Goal: Information Seeking & Learning: Learn about a topic

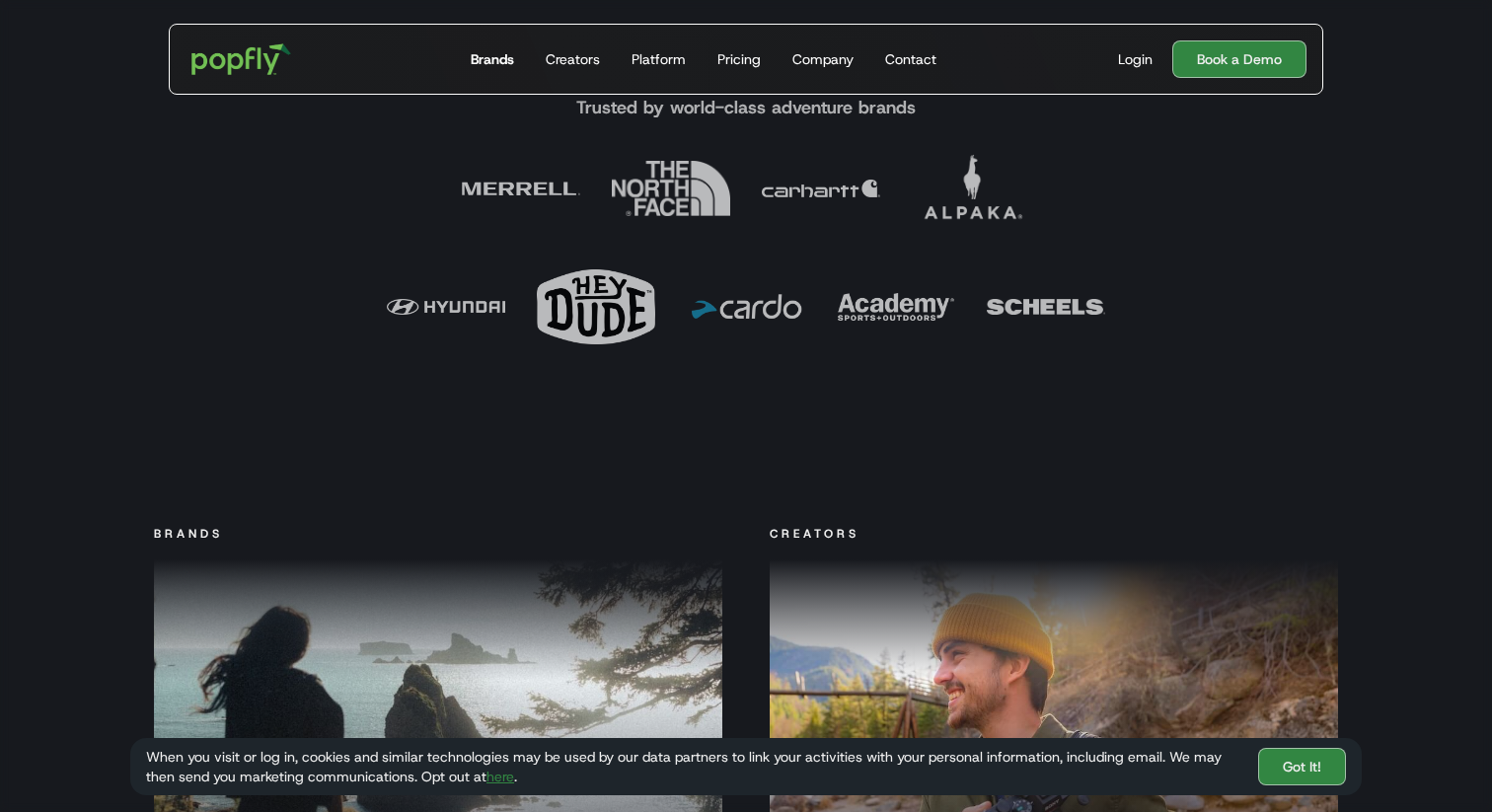
click at [511, 71] on link "Brands" at bounding box center [492, 59] width 60 height 69
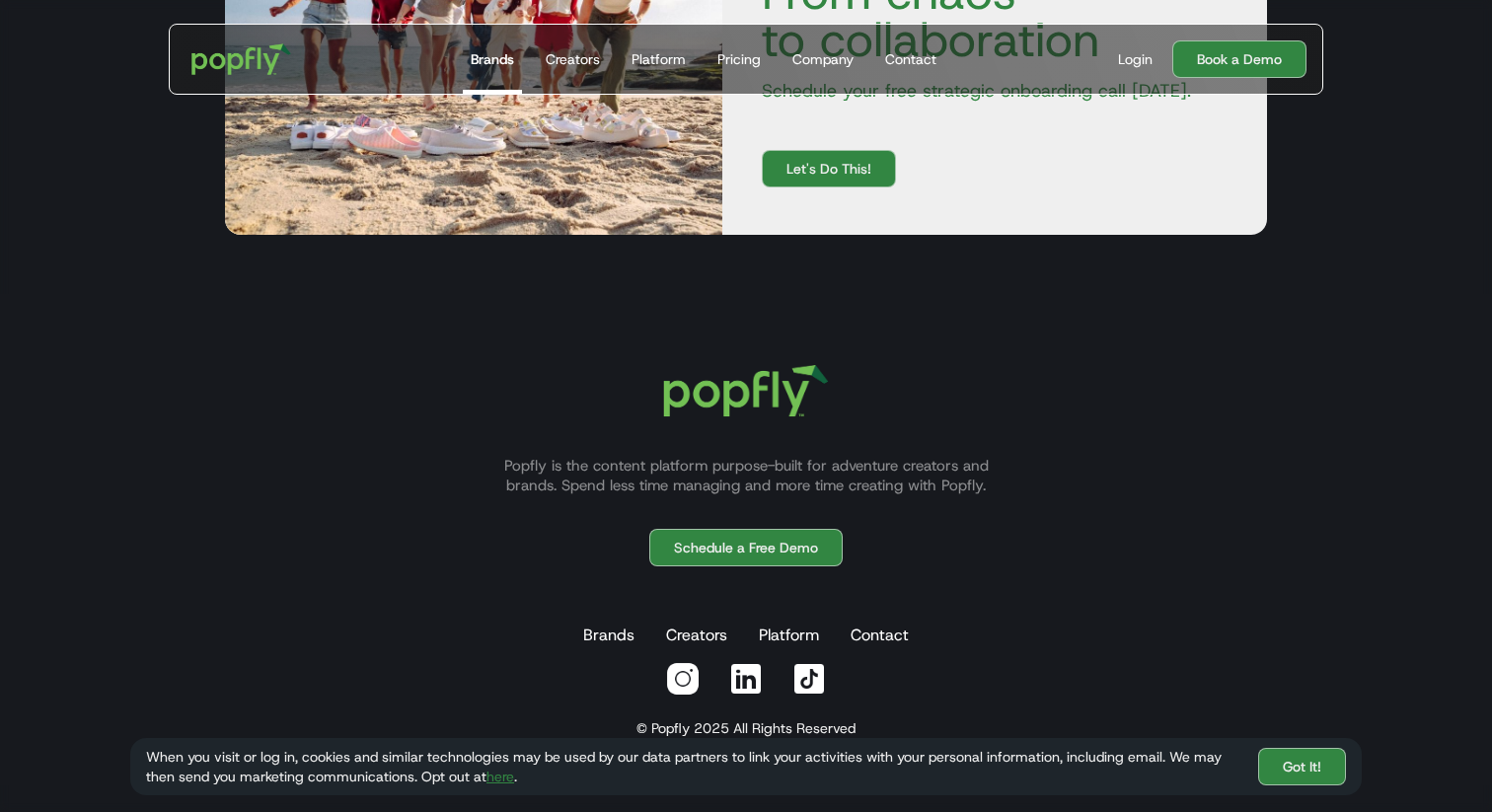
scroll to position [3680, 0]
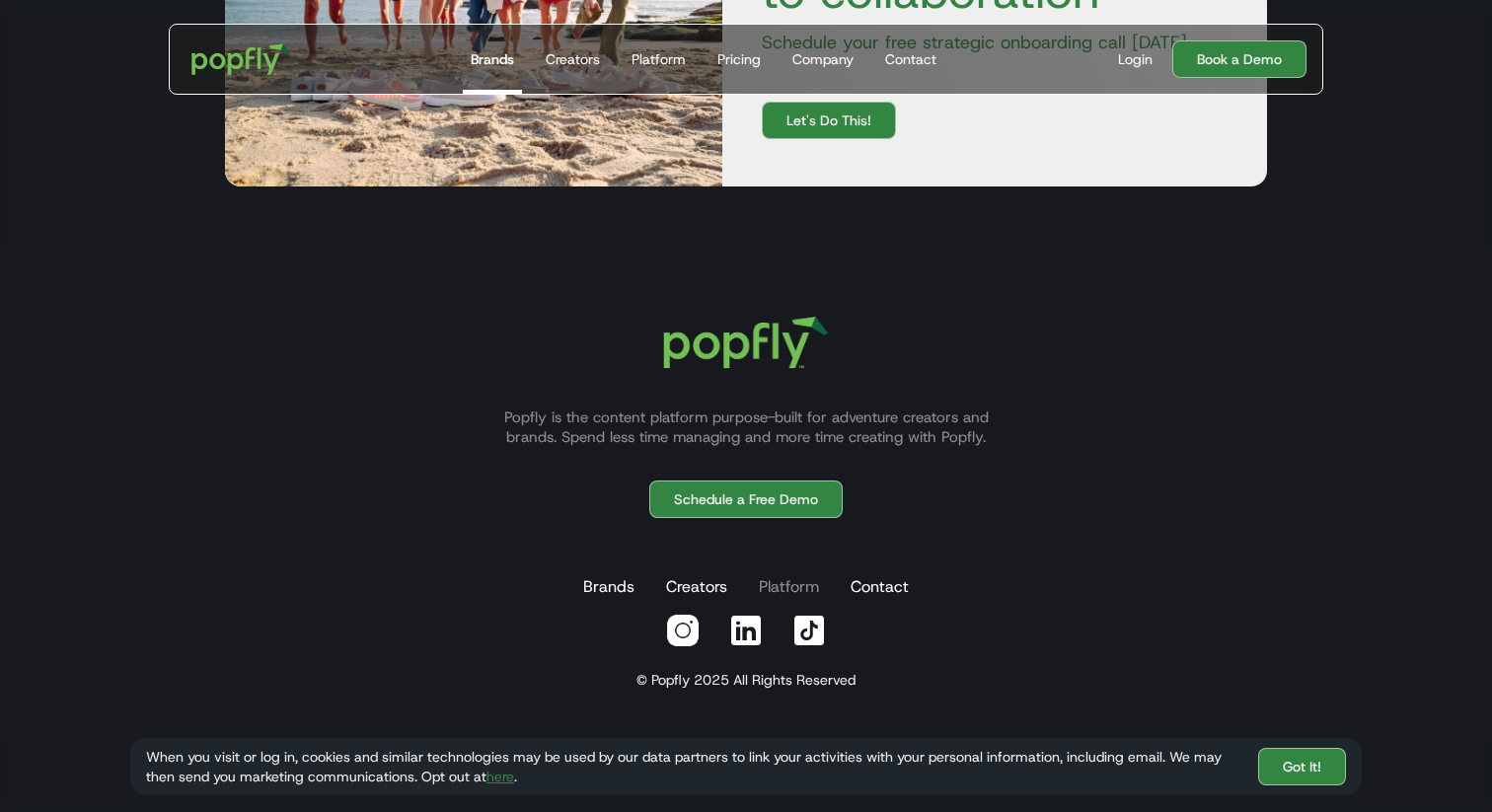
click at [789, 589] on link "Platform" at bounding box center [788, 587] width 68 height 40
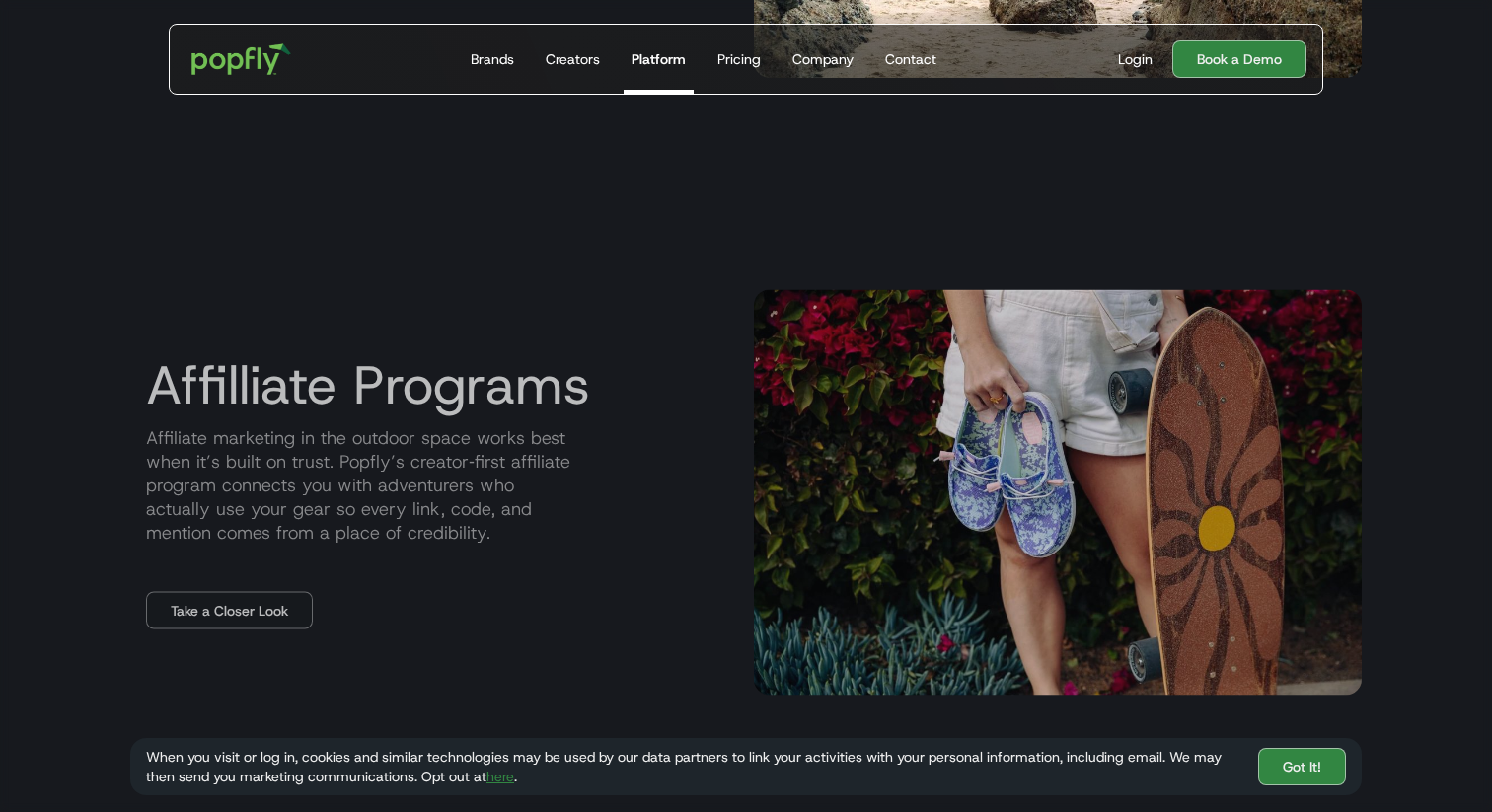
scroll to position [2287, 0]
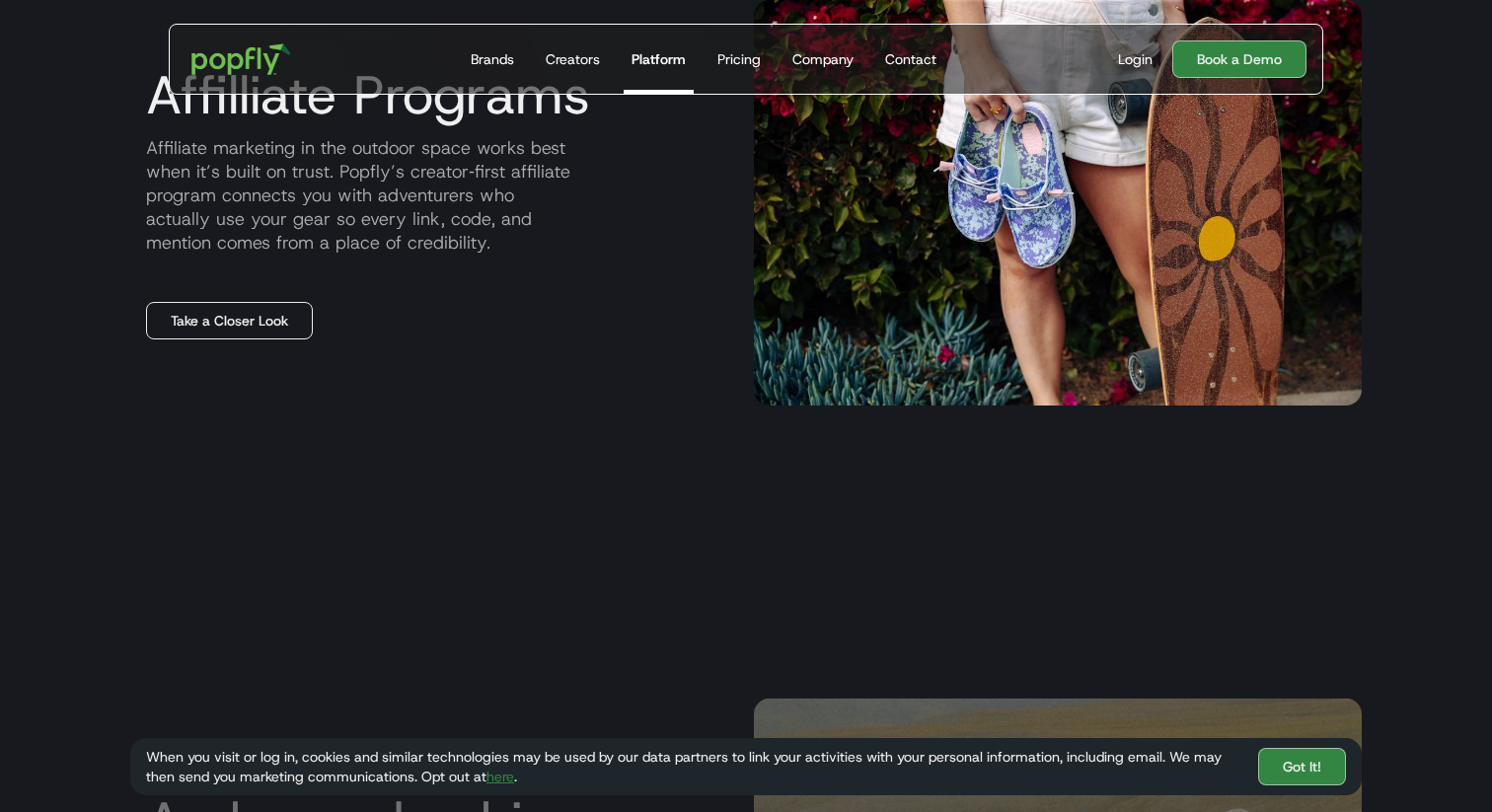
click at [272, 317] on link "Take a Closer Look" at bounding box center [230, 321] width 167 height 38
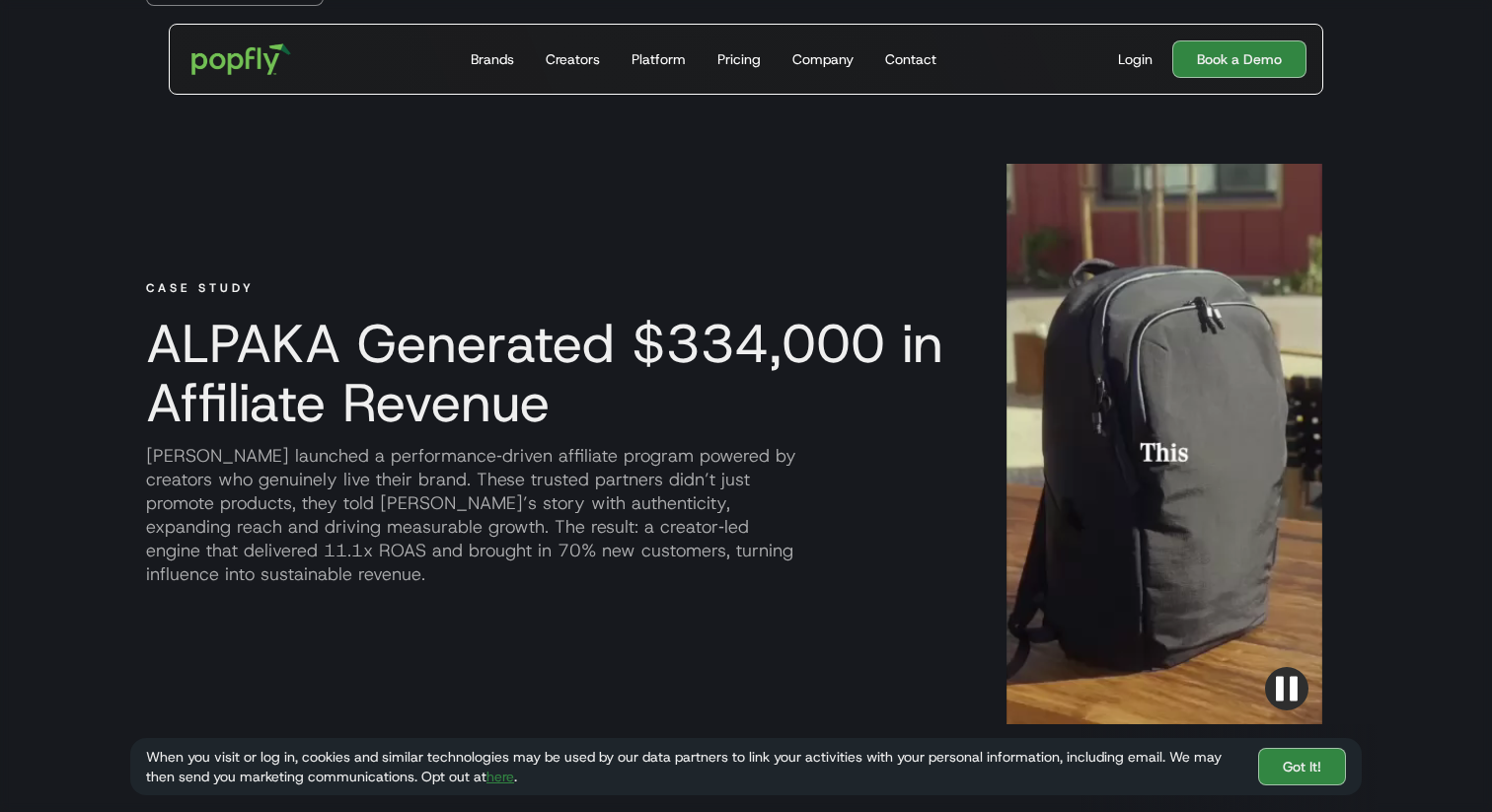
scroll to position [1542, 0]
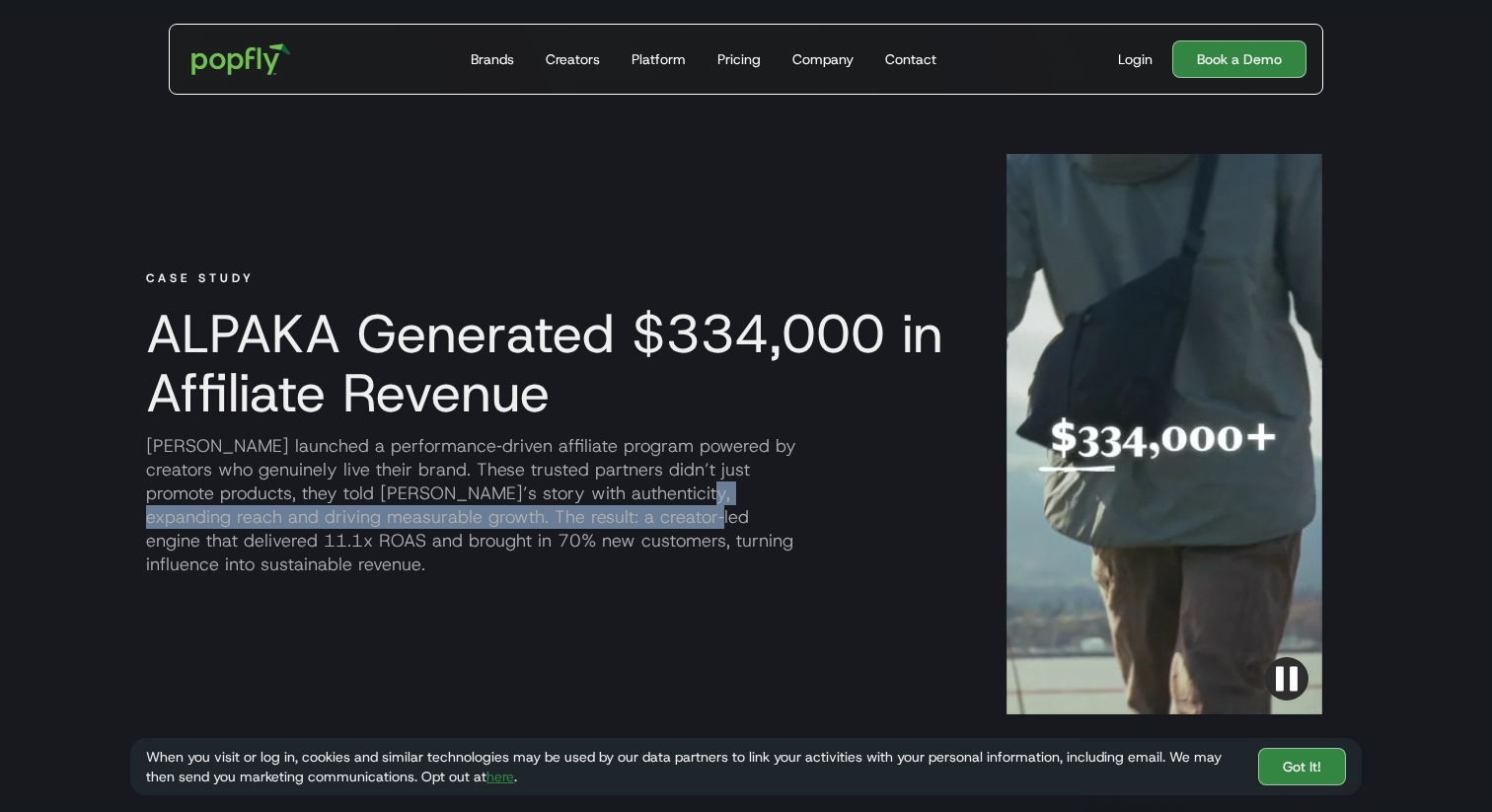
drag, startPoint x: 676, startPoint y: 499, endPoint x: 662, endPoint y: 510, distance: 17.8
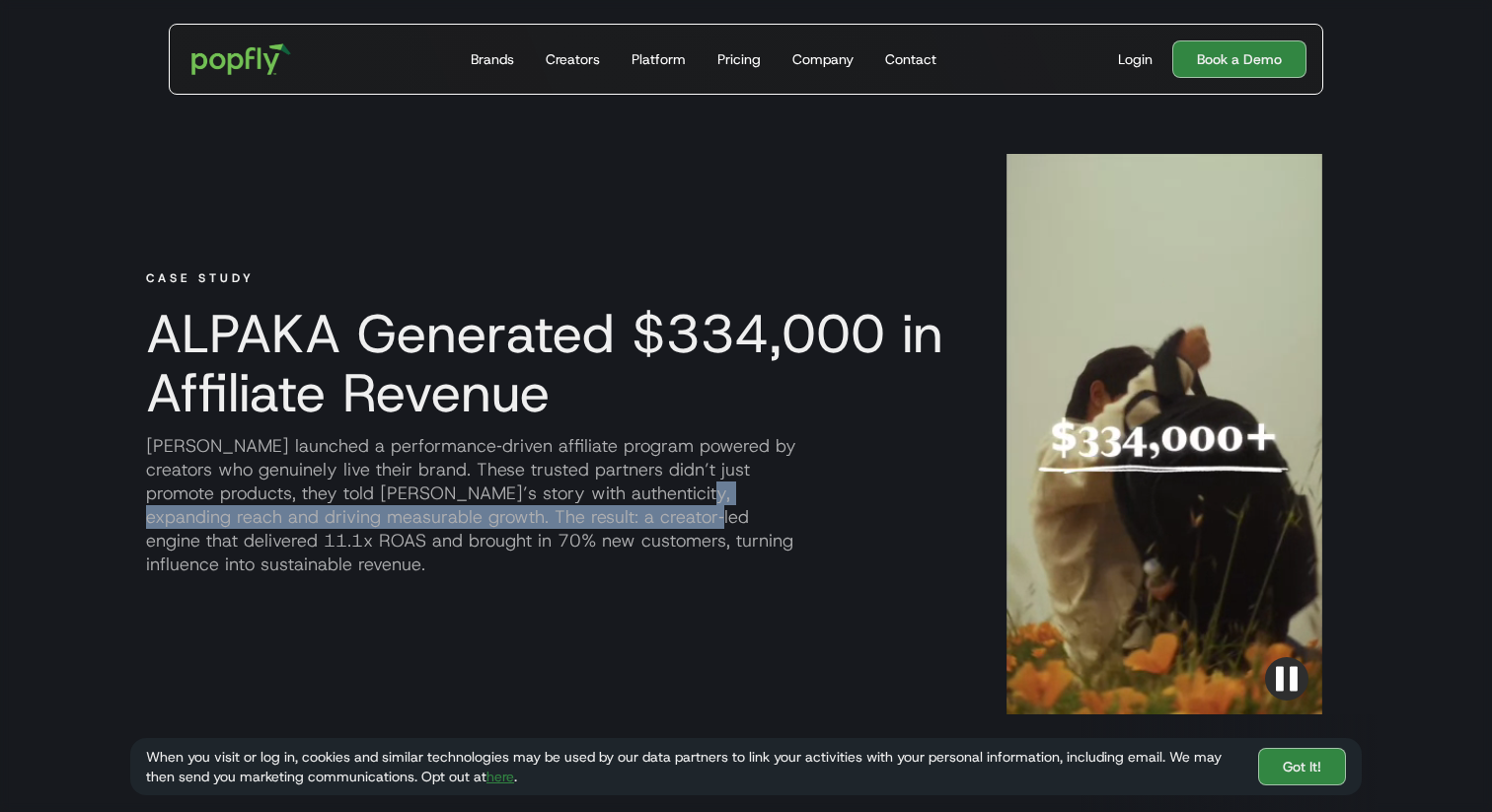
click at [662, 510] on p "ALPAKA launched a performance‑driven affiliate program powered by creators who …" at bounding box center [545, 505] width 829 height 142
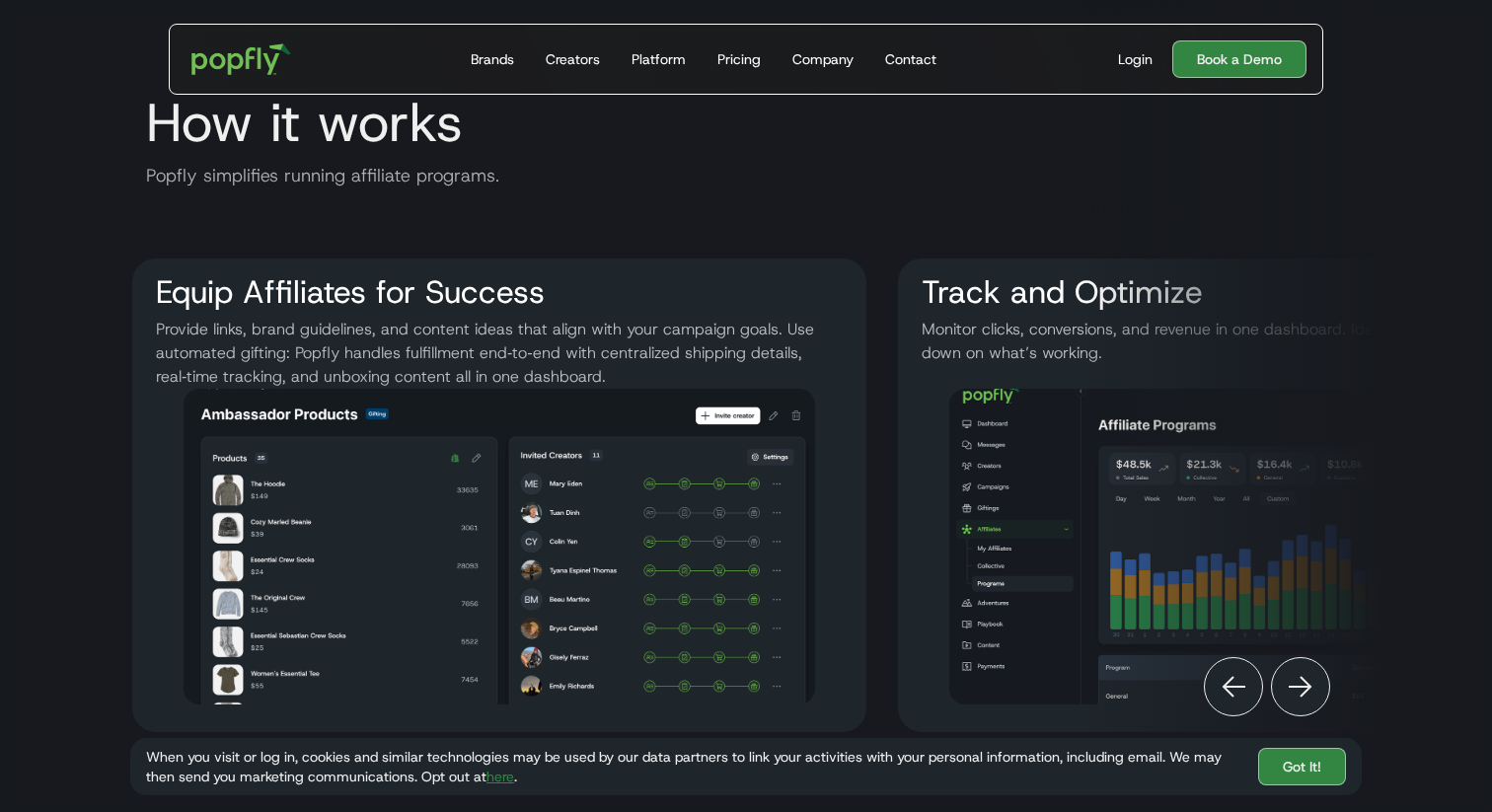
scroll to position [0, 805]
drag, startPoint x: 249, startPoint y: 329, endPoint x: 381, endPoint y: 335, distance: 132.1
click at [381, 335] on p "Provide links, brand guidelines, and content ideas that align with your campaig…" at bounding box center [497, 342] width 703 height 48
click at [365, 334] on p "Provide links, brand guidelines, and content ideas that align with your campaig…" at bounding box center [497, 342] width 703 height 48
drag, startPoint x: 370, startPoint y: 333, endPoint x: 250, endPoint y: 327, distance: 120.1
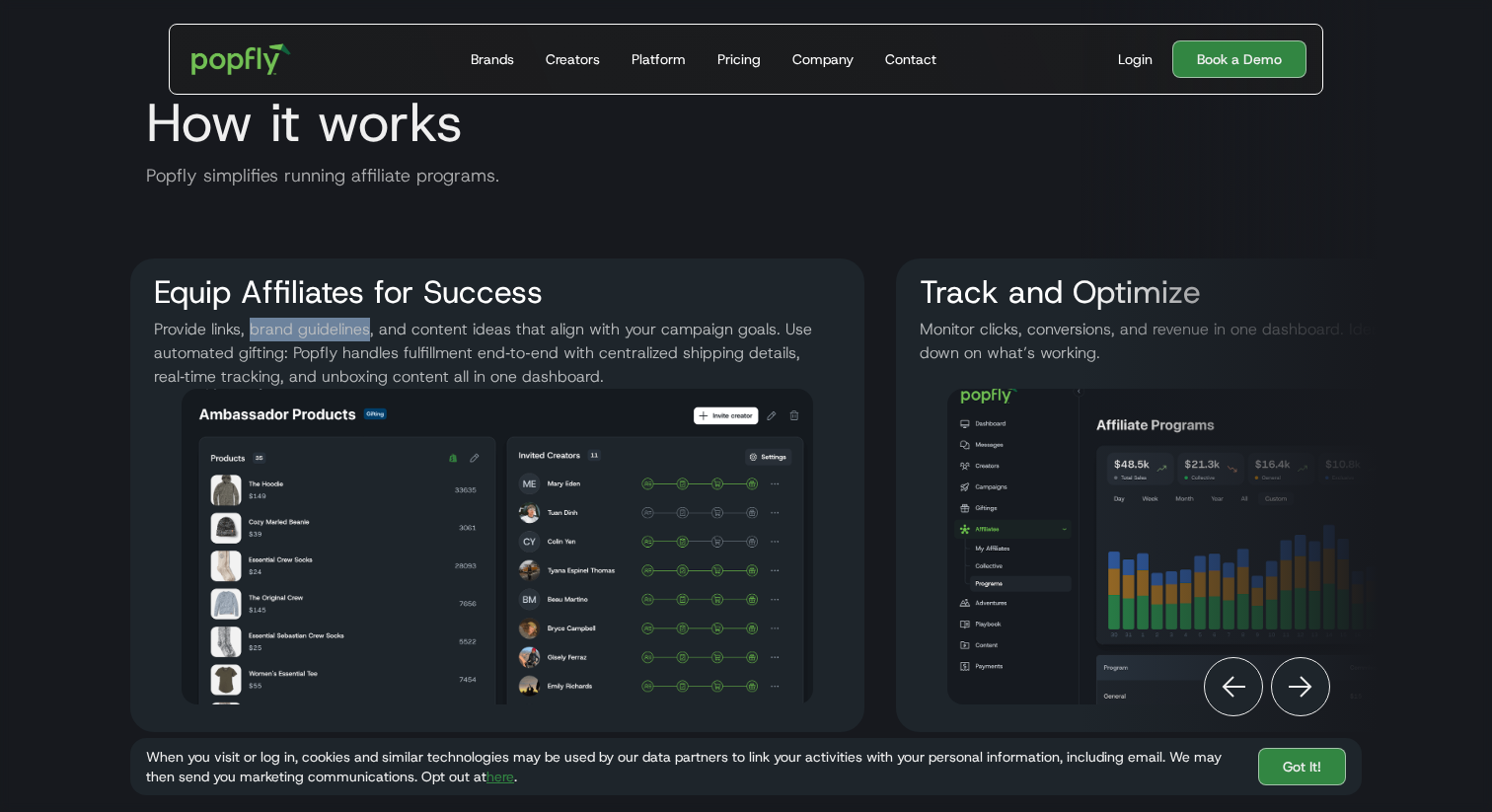
click at [250, 327] on p "Provide links, brand guidelines, and content ideas that align with your campaig…" at bounding box center [497, 342] width 703 height 48
copy p "brand guidelines"
drag, startPoint x: 399, startPoint y: 350, endPoint x: 573, endPoint y: 350, distance: 174.0
click at [573, 350] on p "Provide links, brand guidelines, and content ideas that align with your campaig…" at bounding box center [497, 342] width 703 height 48
drag, startPoint x: 343, startPoint y: 352, endPoint x: 559, endPoint y: 355, distance: 216.0
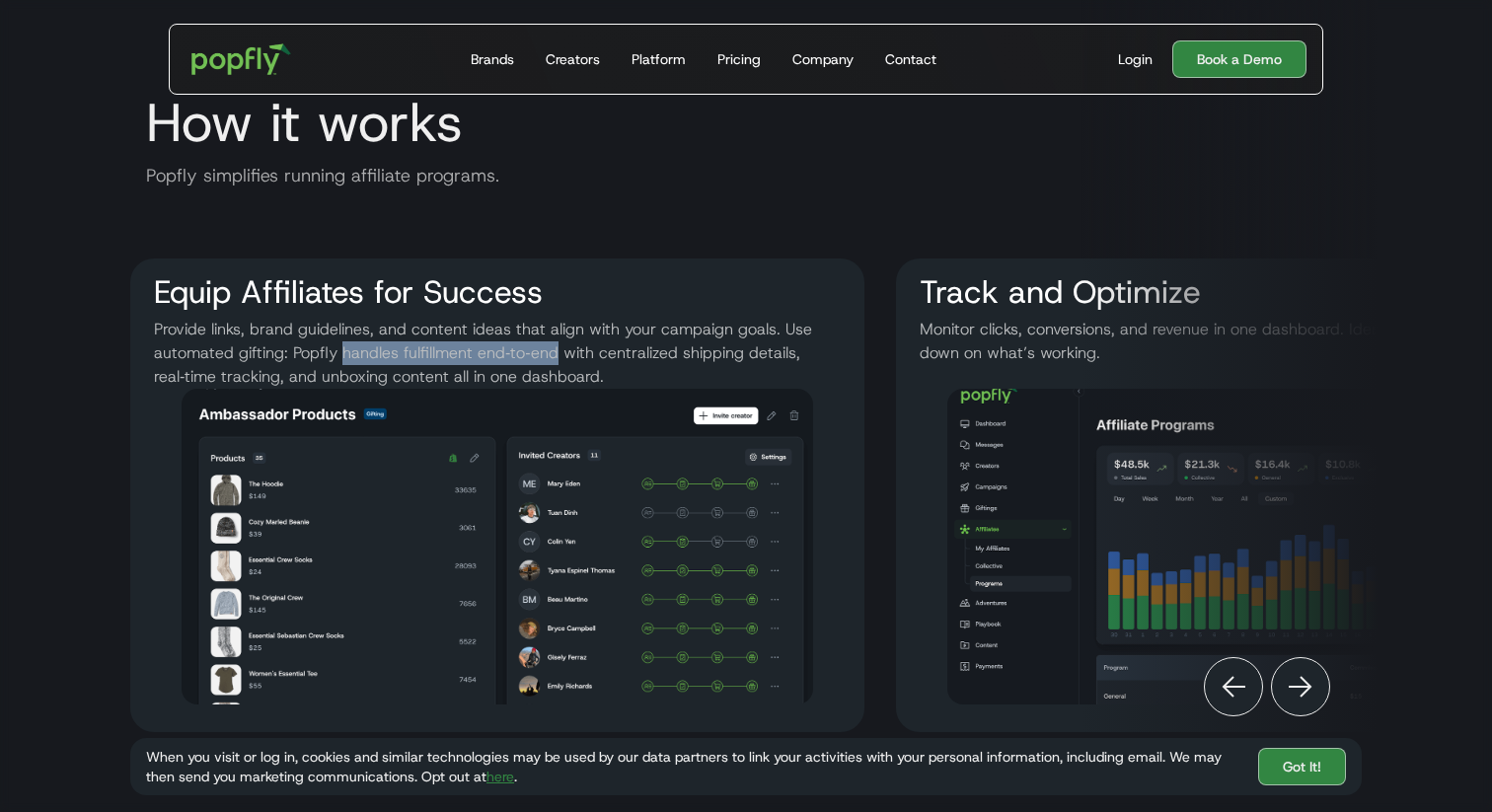
click at [559, 355] on p "Provide links, brand guidelines, and content ideas that align with your campaig…" at bounding box center [497, 342] width 703 height 48
copy p "handles fulfillment end‑to‑end"
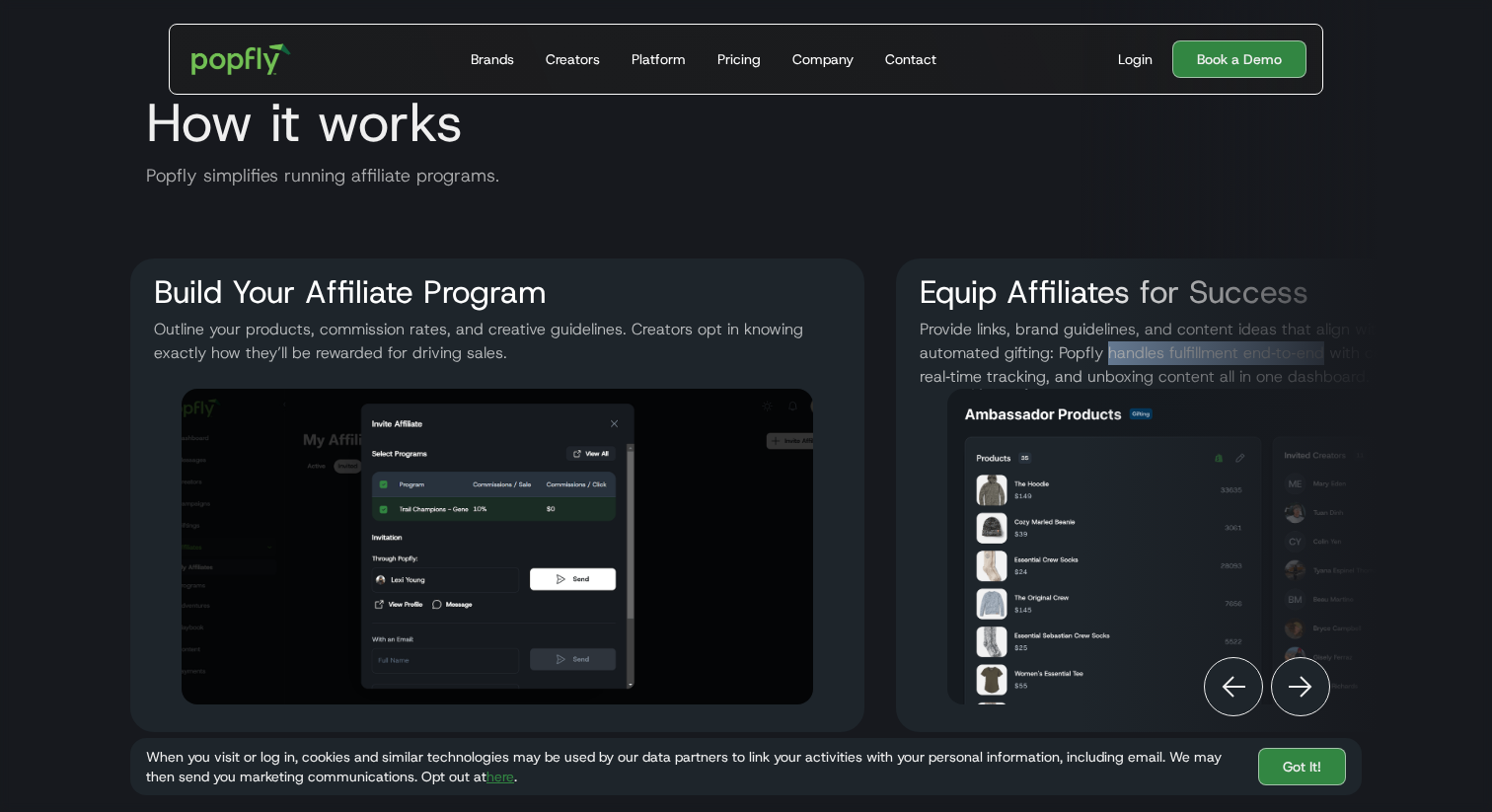
scroll to position [0, 40]
